Goal: Information Seeking & Learning: Learn about a topic

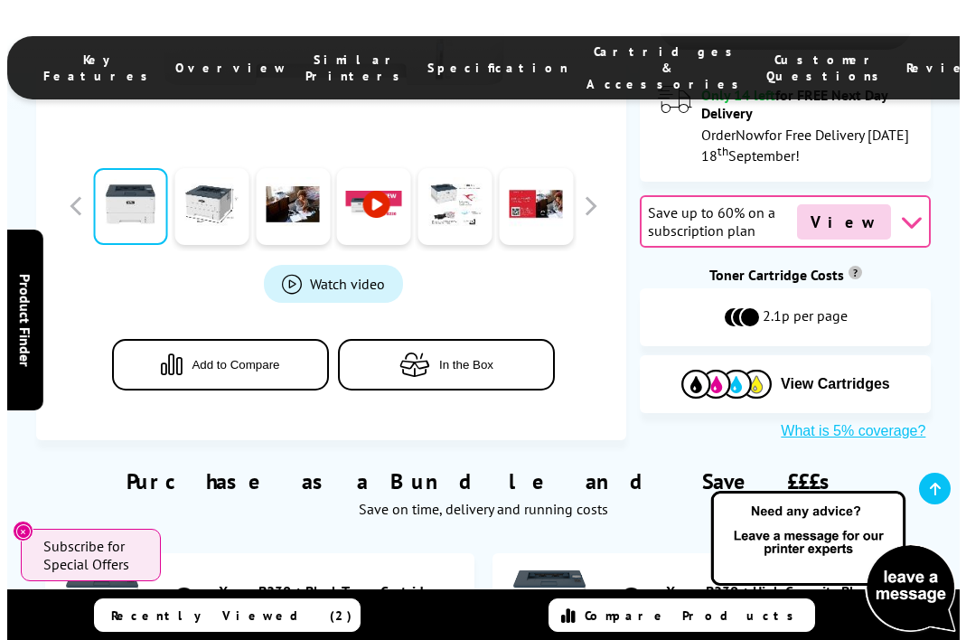
scroll to position [723, 0]
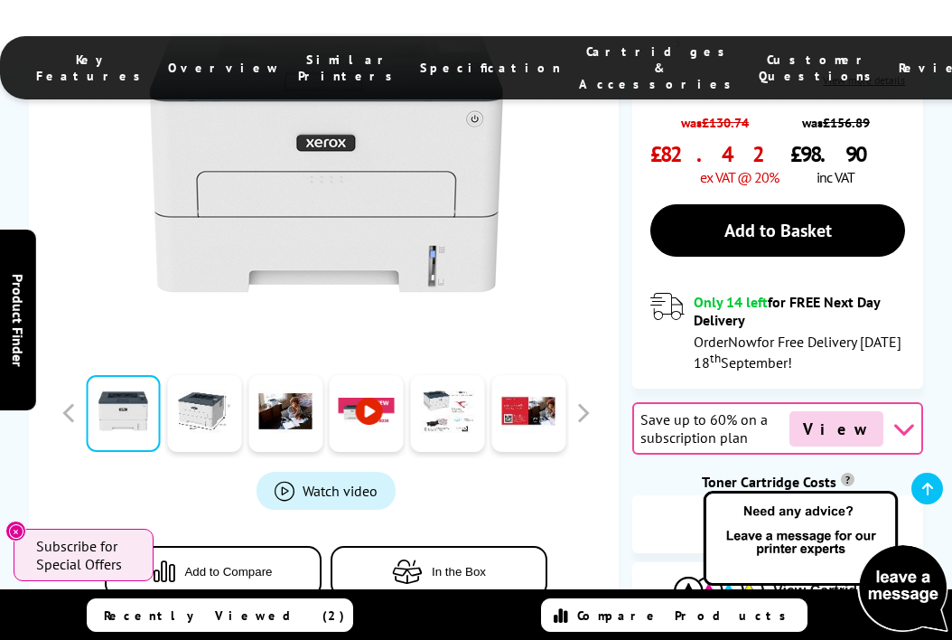
click at [352, 482] on span "Watch video" at bounding box center [340, 491] width 75 height 18
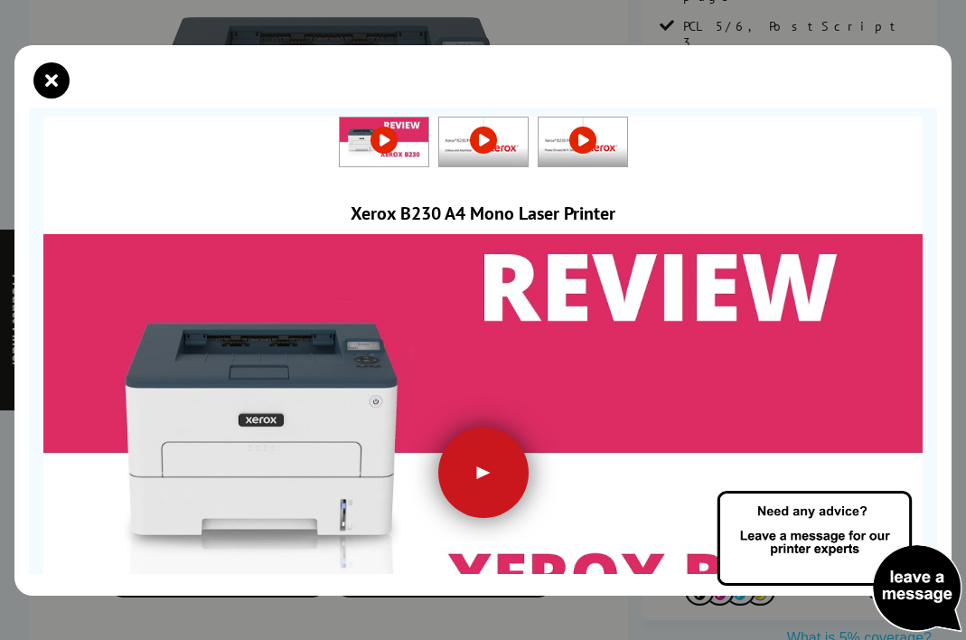
click at [482, 468] on div at bounding box center [483, 472] width 90 height 90
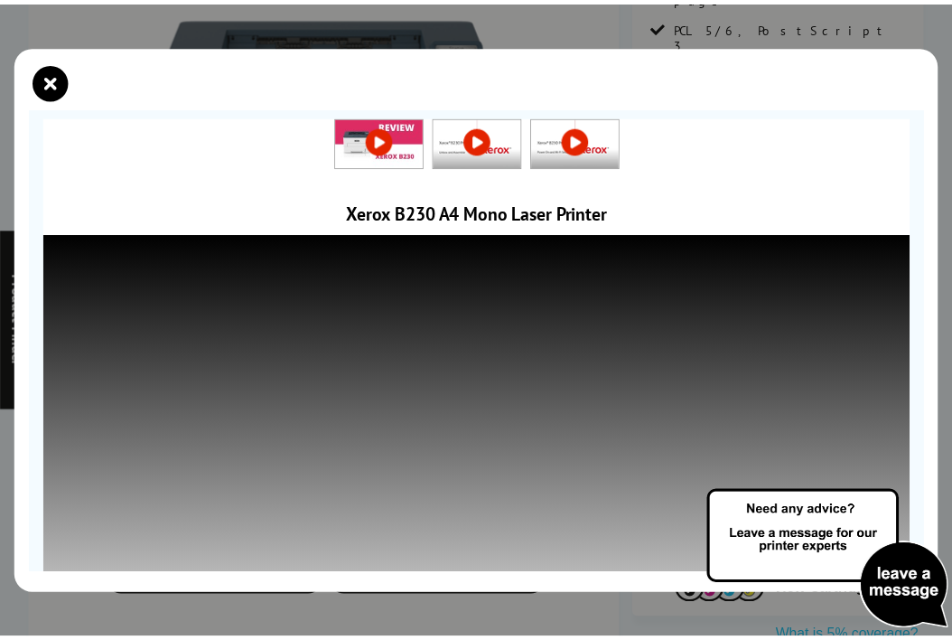
scroll to position [169, 0]
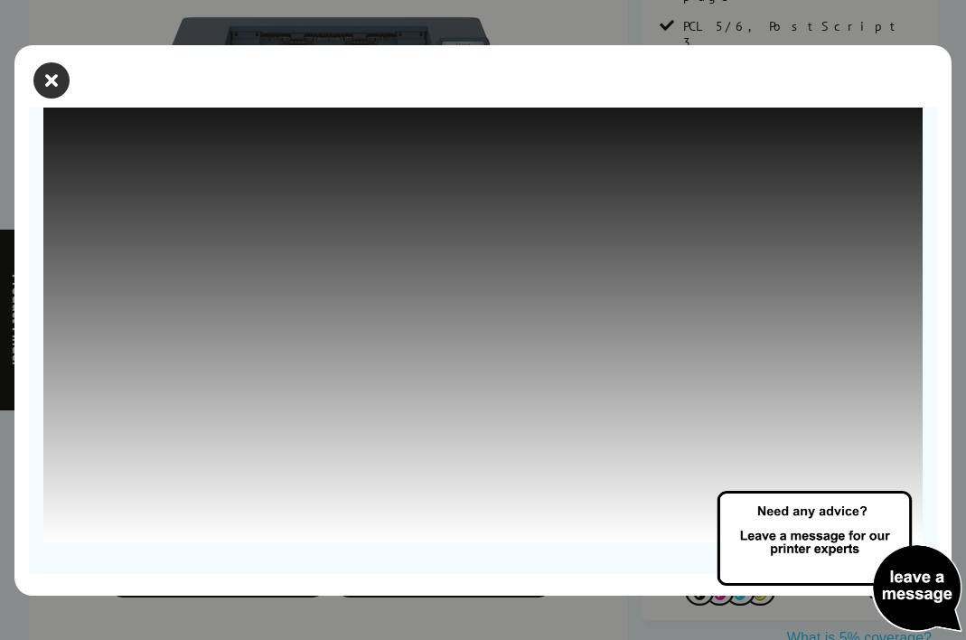
click at [55, 79] on icon "close modal" at bounding box center [51, 80] width 36 height 36
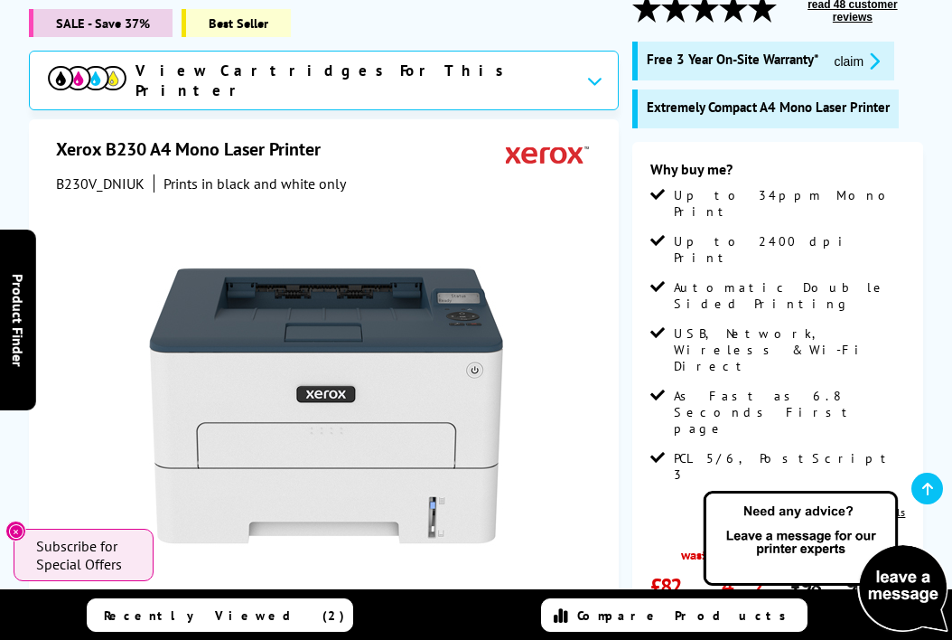
scroll to position [271, 0]
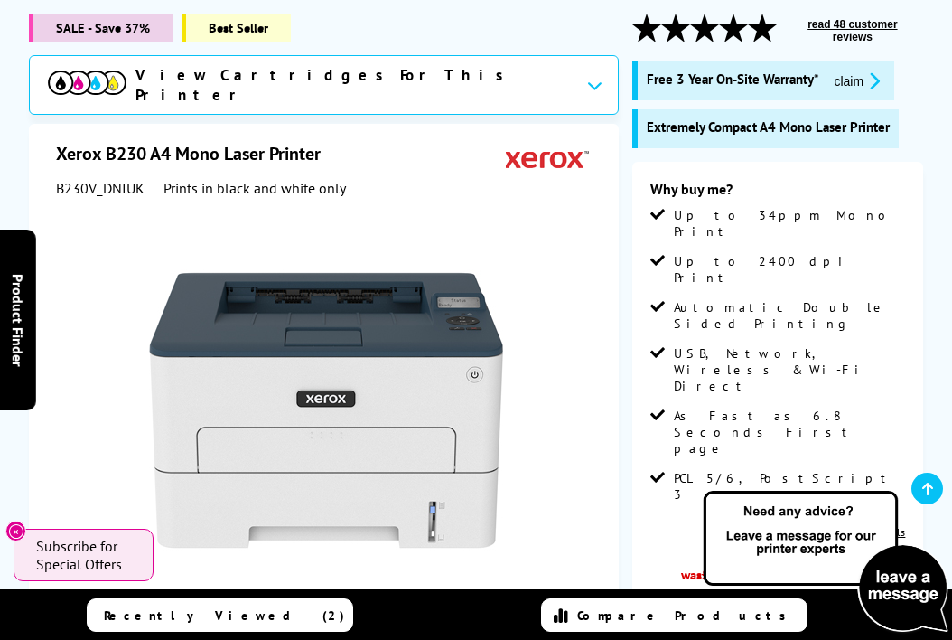
click at [880, 525] on link "View more details" at bounding box center [864, 532] width 82 height 14
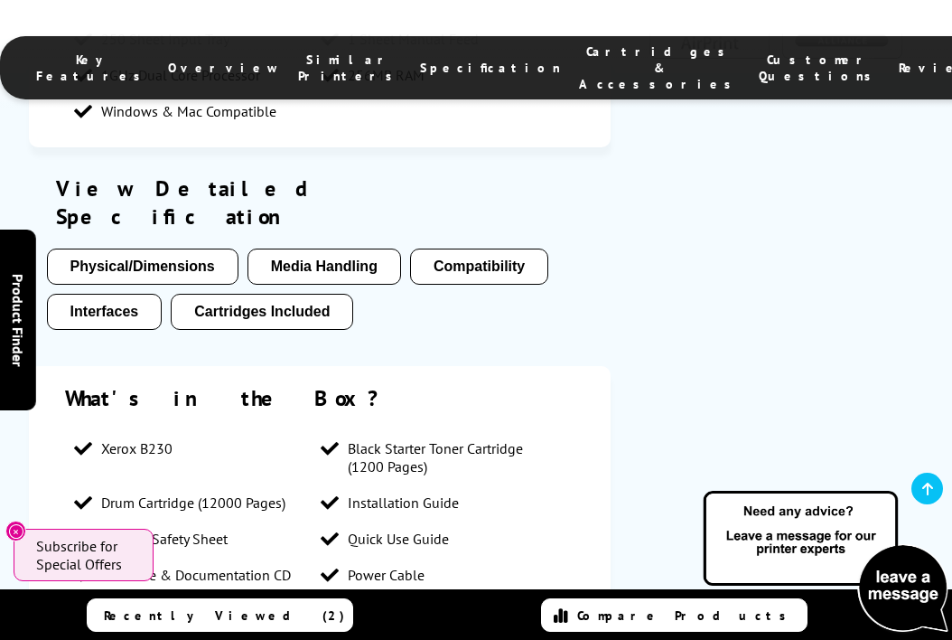
scroll to position [3063, 0]
